Goal: Transaction & Acquisition: Purchase product/service

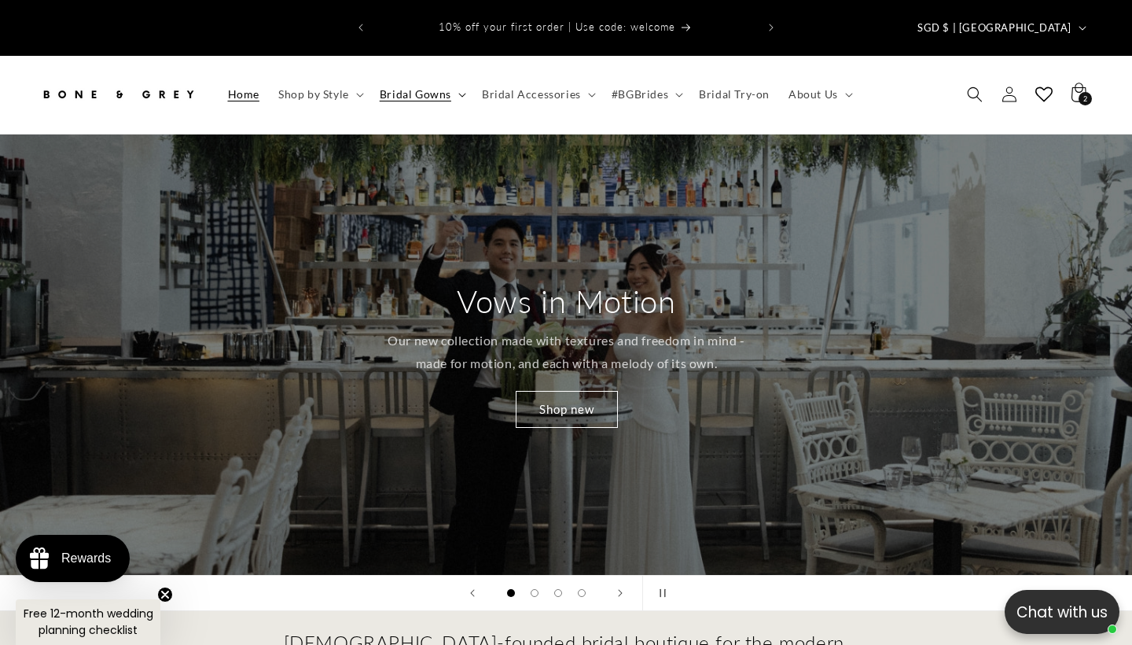
click at [439, 87] on span "Bridal Gowns" at bounding box center [416, 94] width 72 height 14
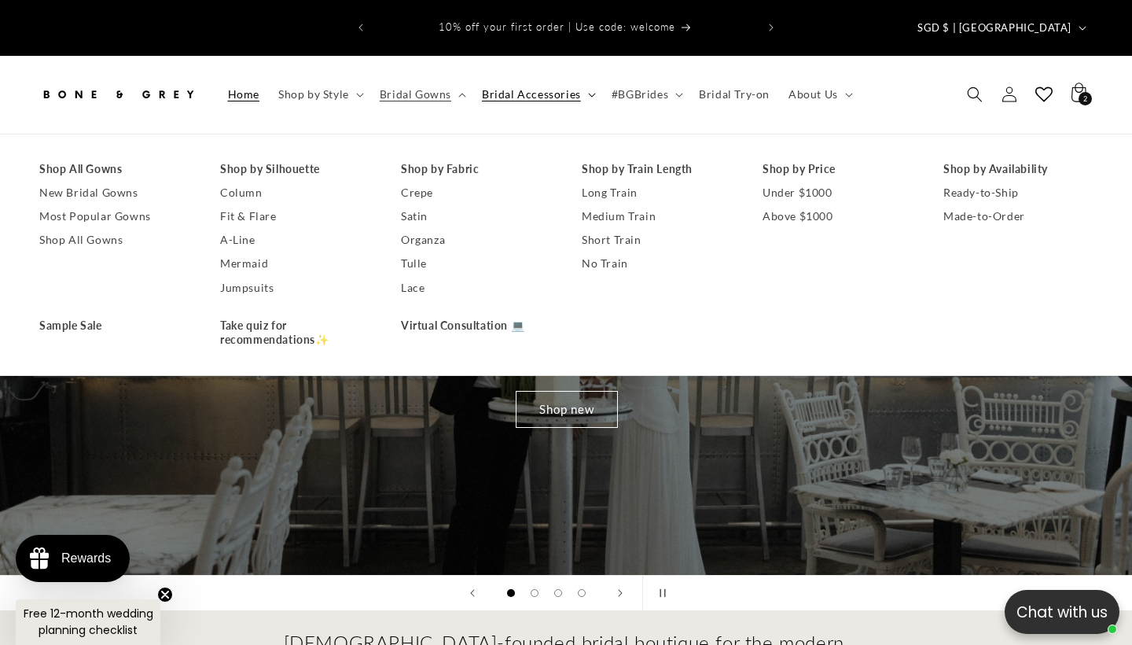
click at [572, 87] on span "Bridal Accessories" at bounding box center [531, 94] width 99 height 14
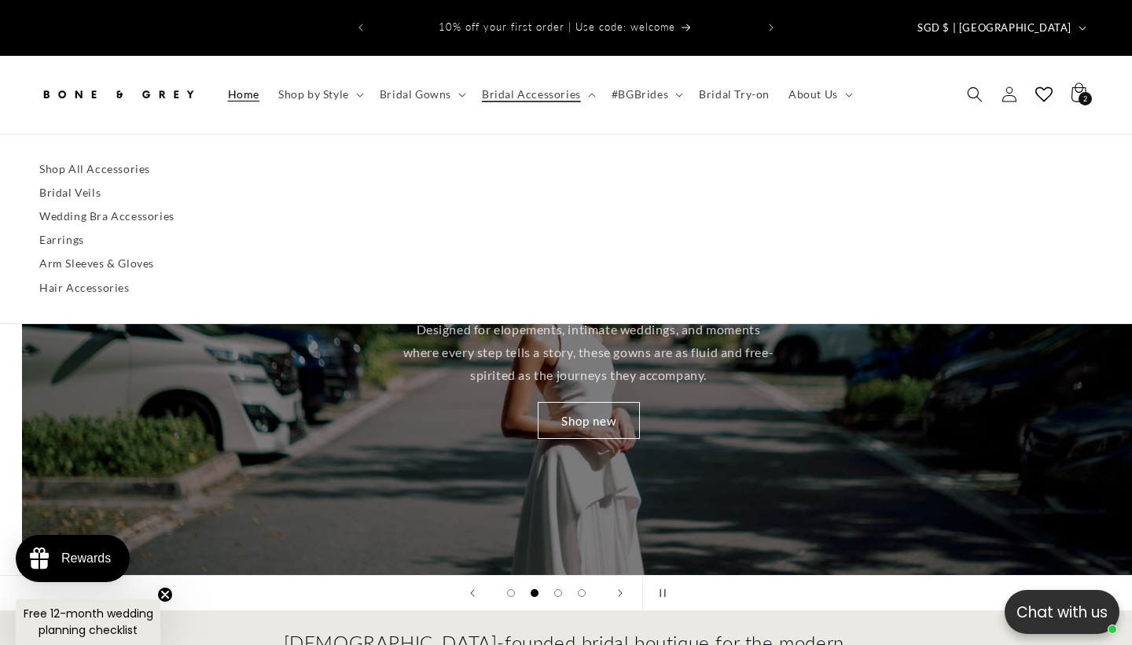
scroll to position [0, 1132]
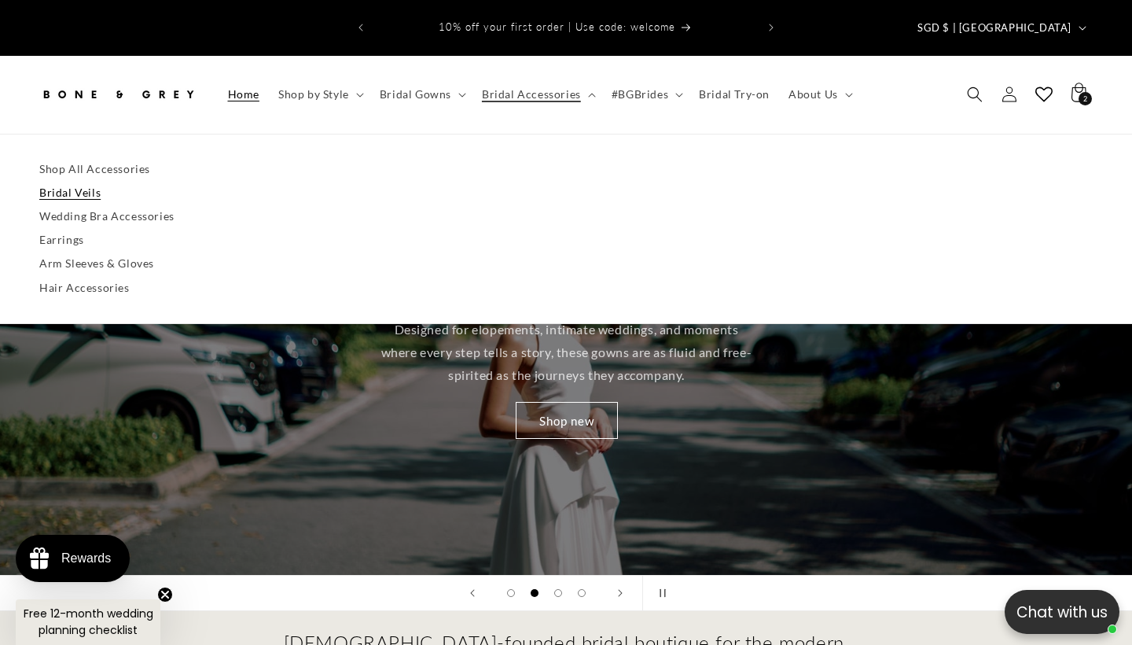
click at [69, 181] on link "Bridal Veils" at bounding box center [565, 193] width 1053 height 24
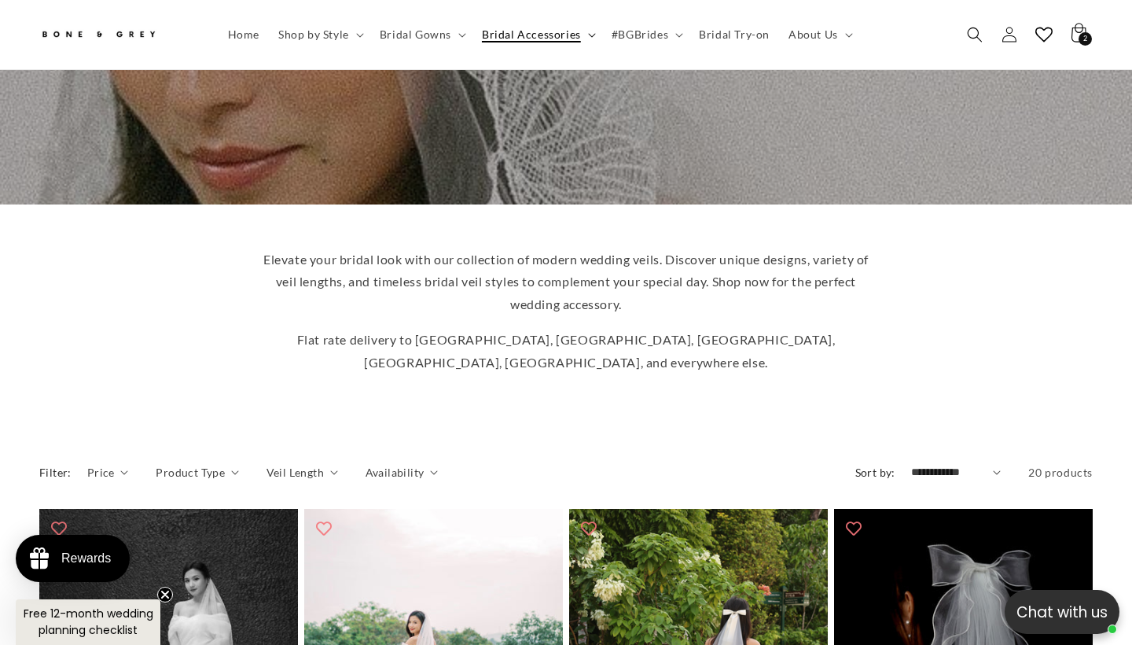
click at [569, 45] on summary "Bridal Accessories" at bounding box center [537, 34] width 130 height 33
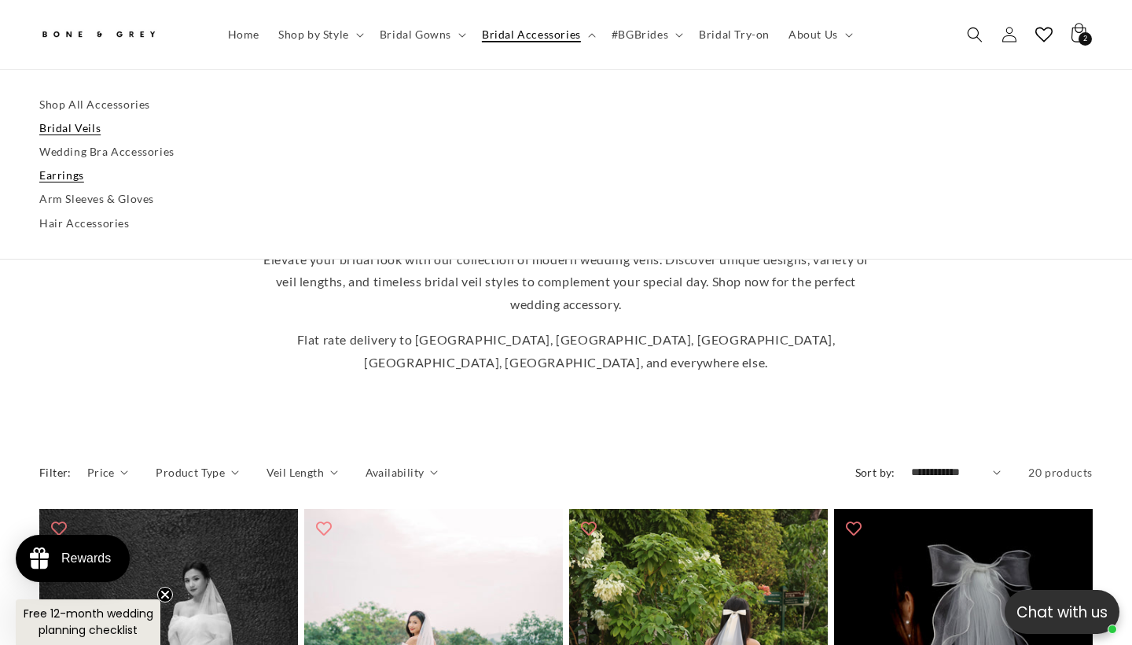
click at [56, 175] on link "Earrings" at bounding box center [565, 176] width 1053 height 24
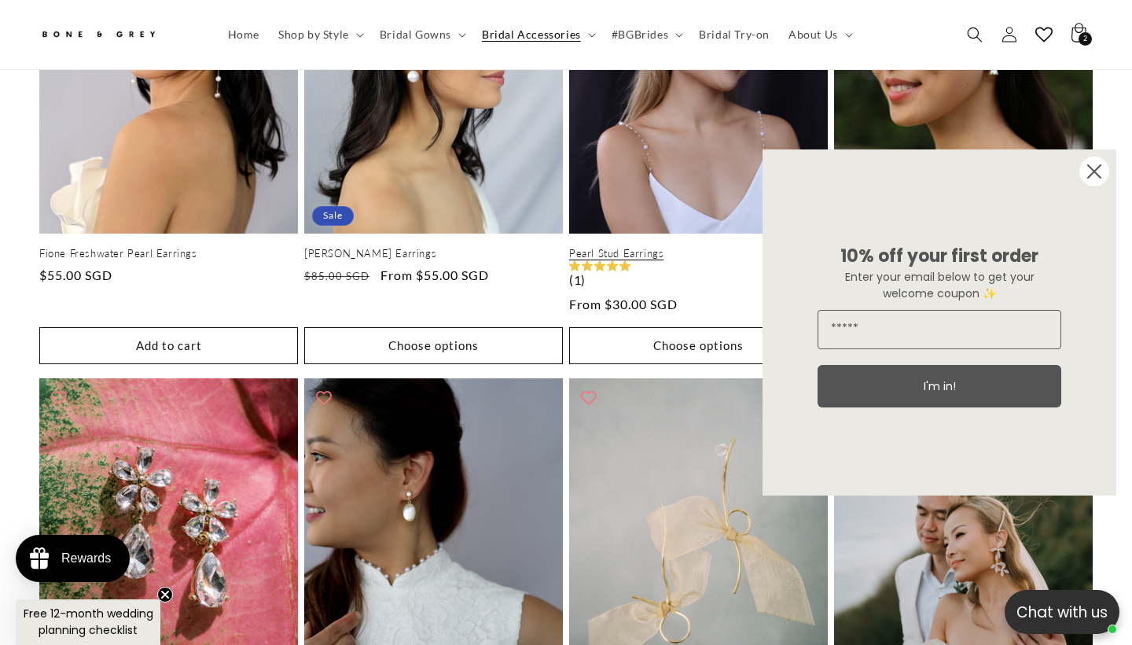
scroll to position [0, 382]
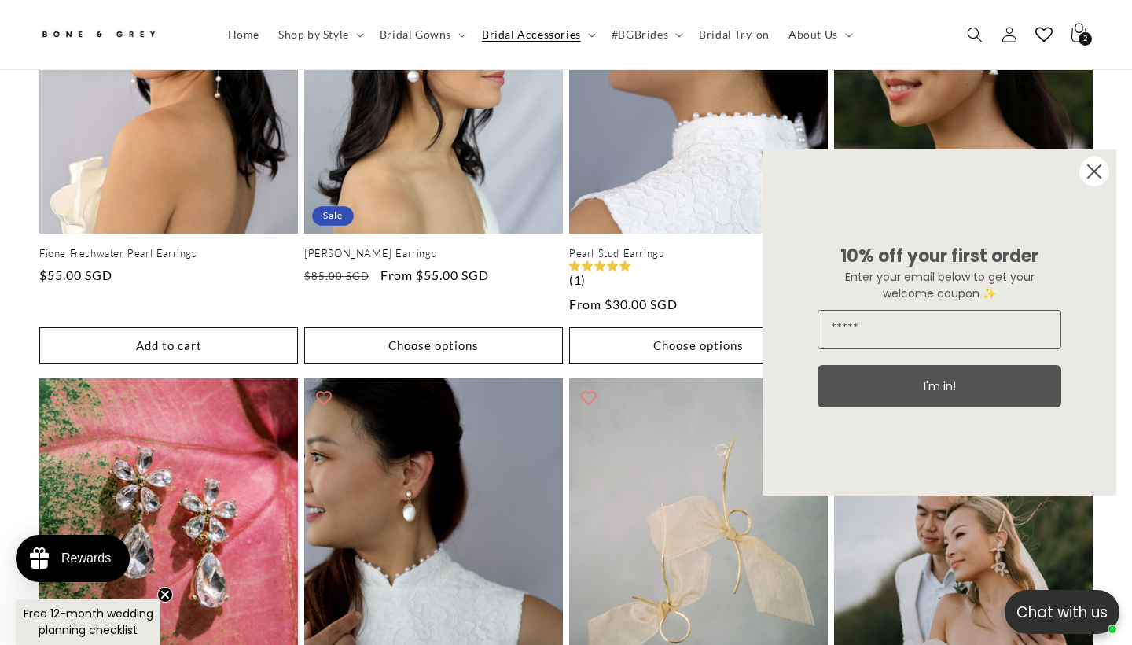
click at [1094, 169] on circle "Close dialog" at bounding box center [1094, 171] width 30 height 30
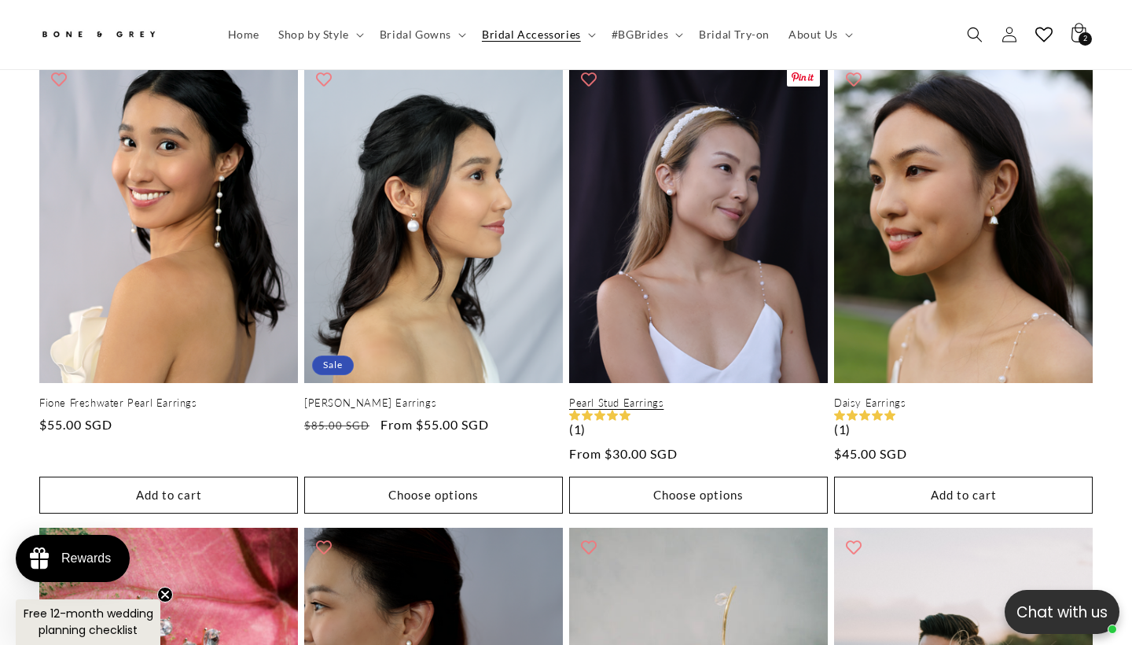
scroll to position [0, 0]
